Goal: Task Accomplishment & Management: Manage account settings

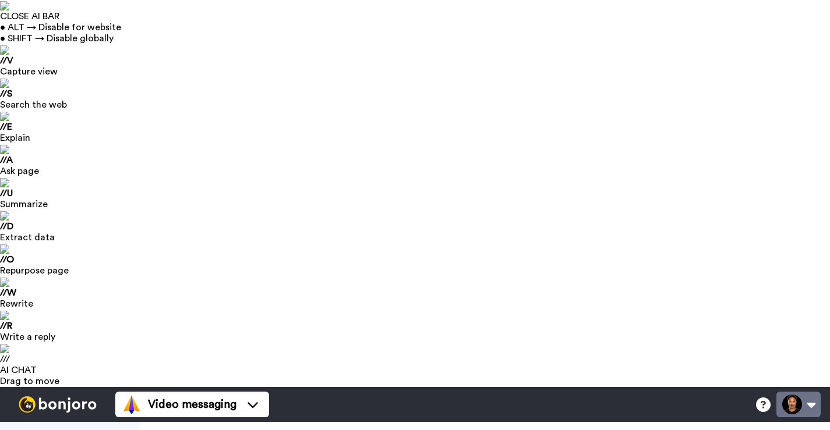
click at [803, 392] on button at bounding box center [798, 405] width 44 height 26
click at [813, 392] on button at bounding box center [798, 405] width 44 height 26
